Goal: Task Accomplishment & Management: Manage account settings

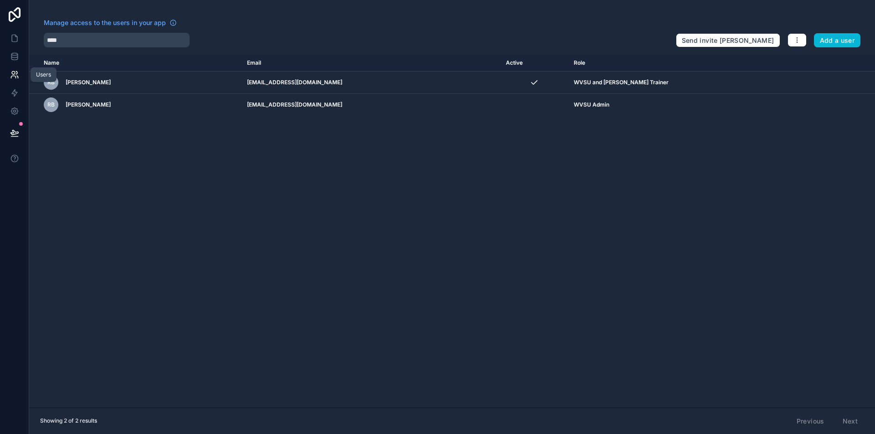
click at [18, 72] on icon at bounding box center [14, 74] width 9 height 9
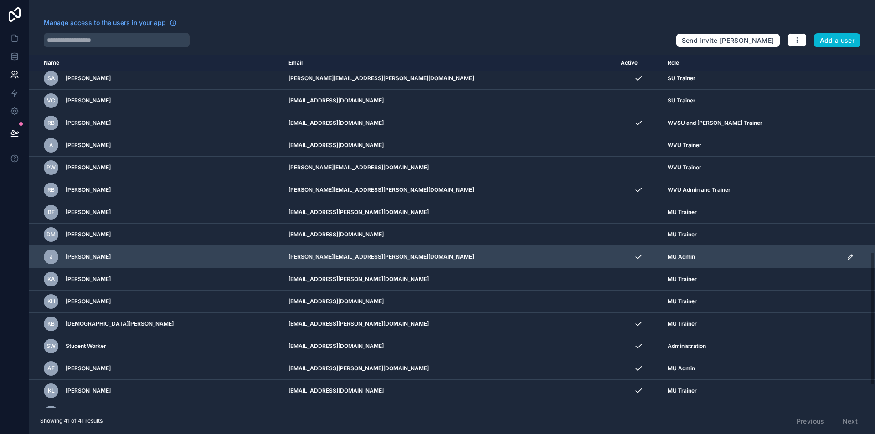
scroll to position [579, 0]
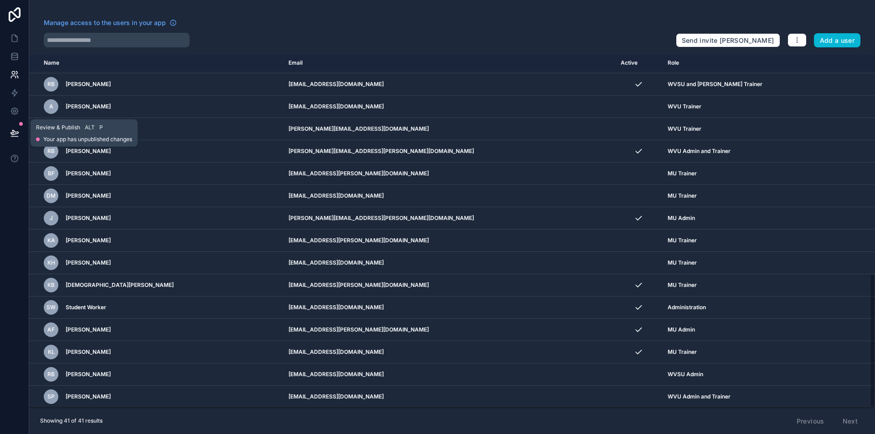
click at [10, 133] on icon at bounding box center [14, 133] width 9 height 9
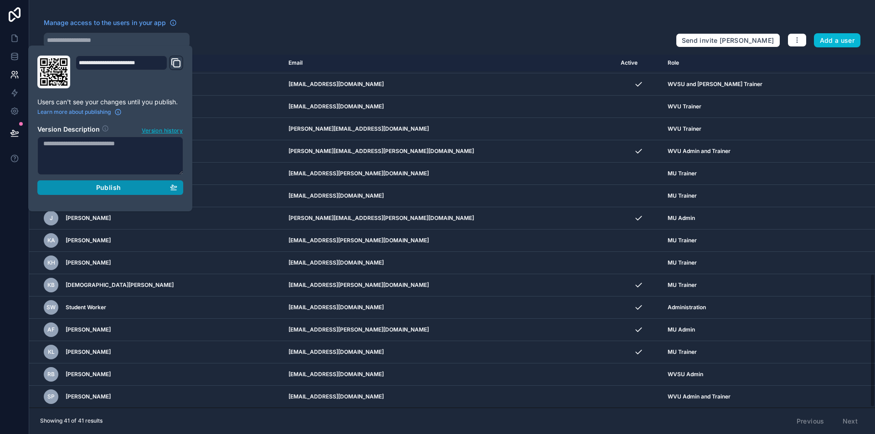
click at [112, 186] on span "Publish" at bounding box center [108, 188] width 25 height 8
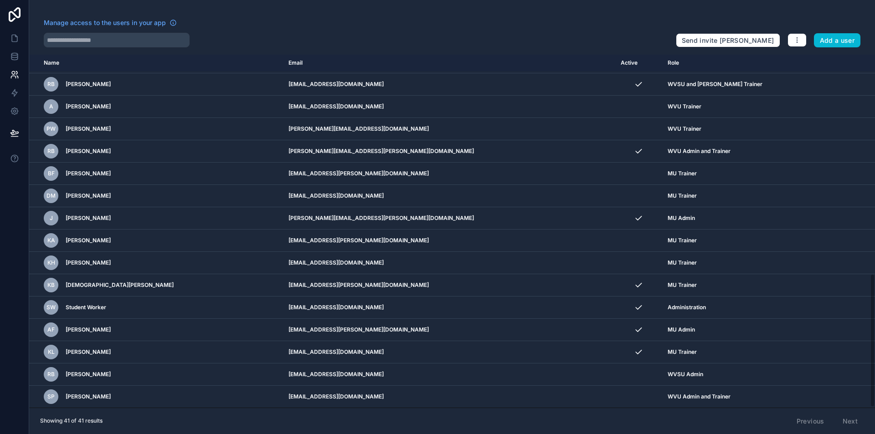
click at [290, 29] on div "Manage access to the users in your app" at bounding box center [356, 25] width 625 height 15
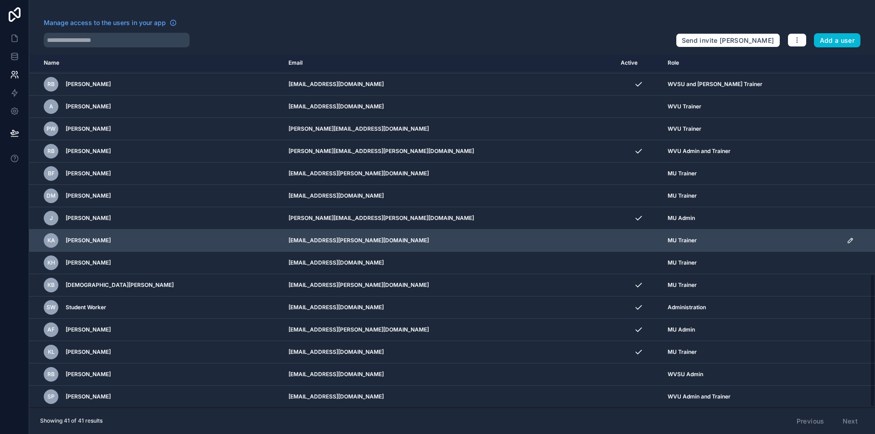
click at [848, 240] on icon "scrollable content" at bounding box center [850, 240] width 5 height 5
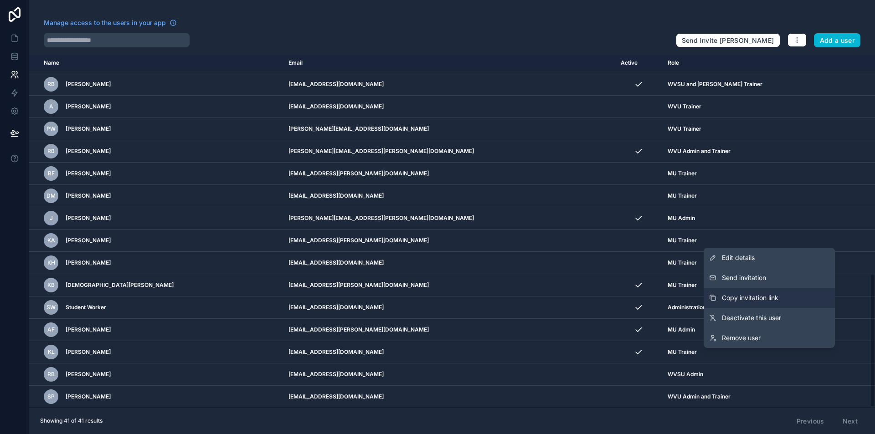
click at [754, 294] on span "Copy invitation link" at bounding box center [750, 298] width 57 height 9
